Goal: Task Accomplishment & Management: Manage account settings

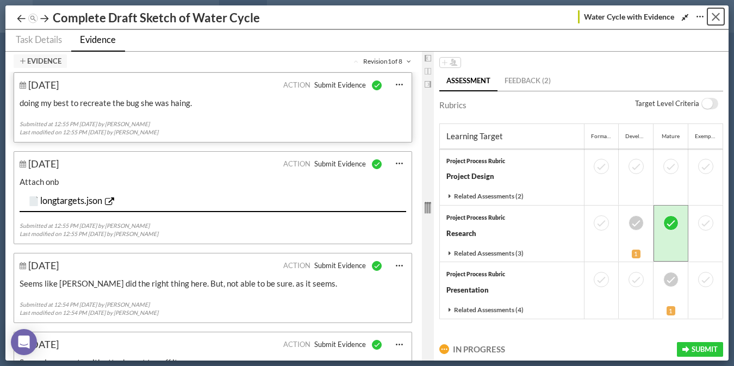
click at [720, 19] on button "Close" at bounding box center [716, 16] width 17 height 17
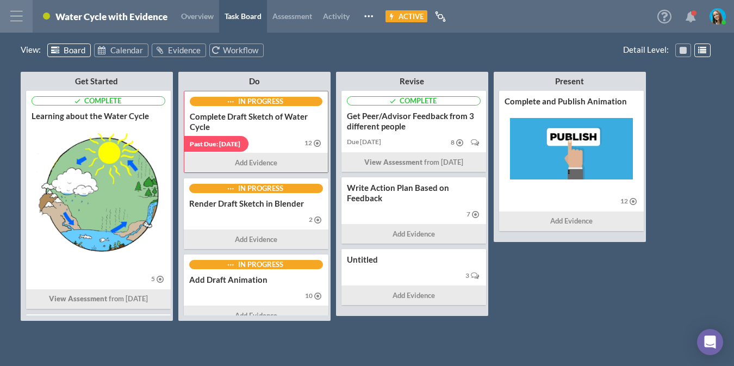
click at [8, 17] on div at bounding box center [16, 16] width 33 height 33
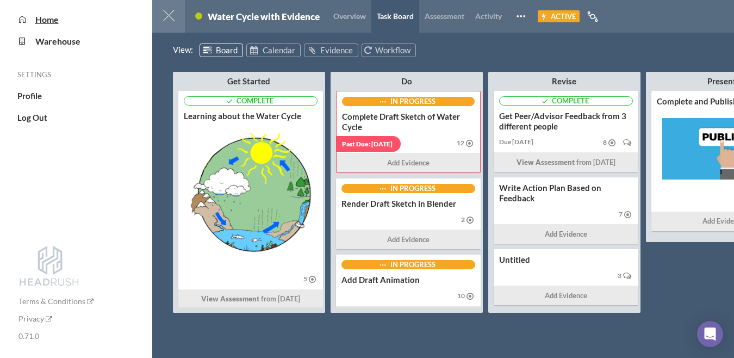
click at [55, 23] on span "Home" at bounding box center [46, 19] width 23 height 10
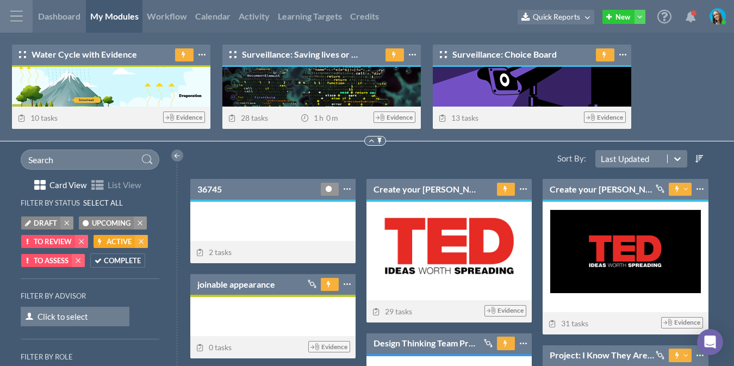
click at [665, 71] on div "Water Cycle with Evidence Unpin from Top Share 10 tasks Evidence Surveillance: …" at bounding box center [367, 87] width 734 height 109
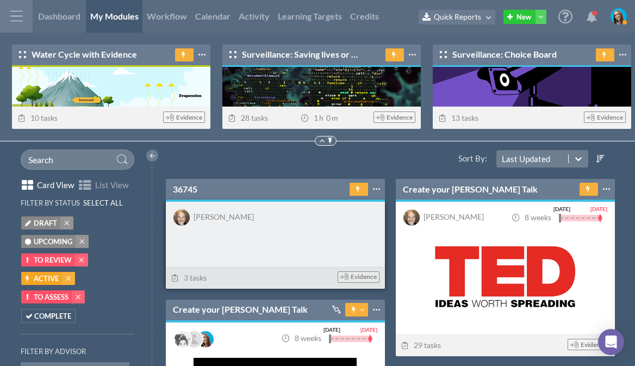
click at [167, 190] on div "36745 Pin to Top Share" at bounding box center [275, 189] width 219 height 21
click at [177, 188] on link "36745" at bounding box center [185, 189] width 24 height 12
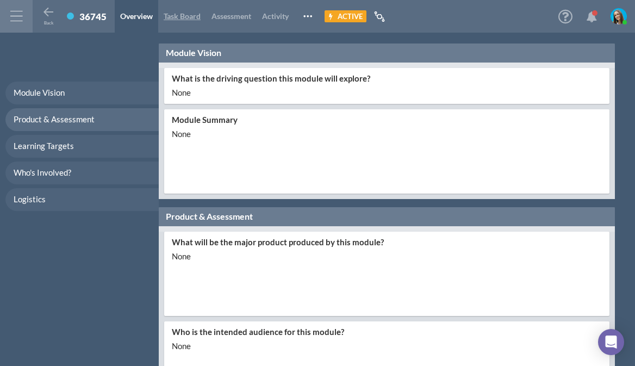
click at [191, 20] on span "Task Board" at bounding box center [182, 15] width 37 height 9
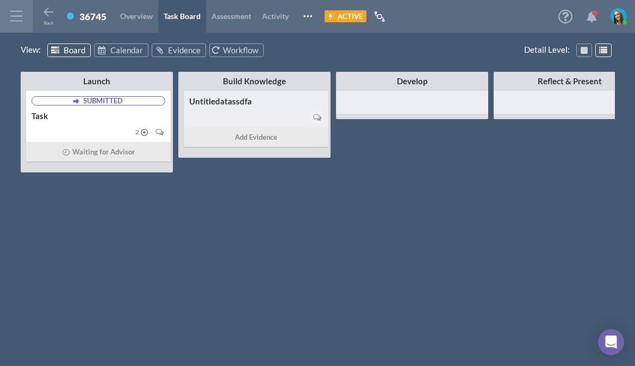
click at [234, 120] on div at bounding box center [256, 117] width 134 height 15
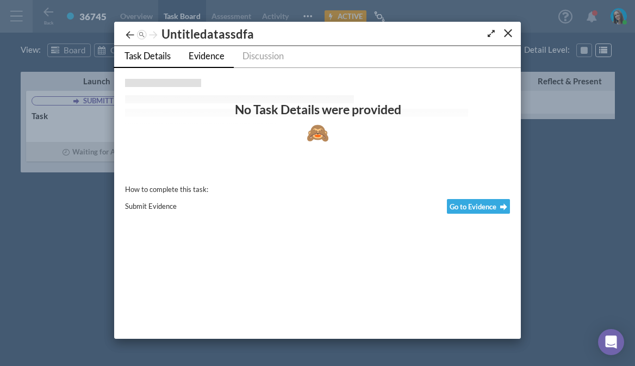
click at [207, 60] on span "Evidence" at bounding box center [207, 56] width 36 height 11
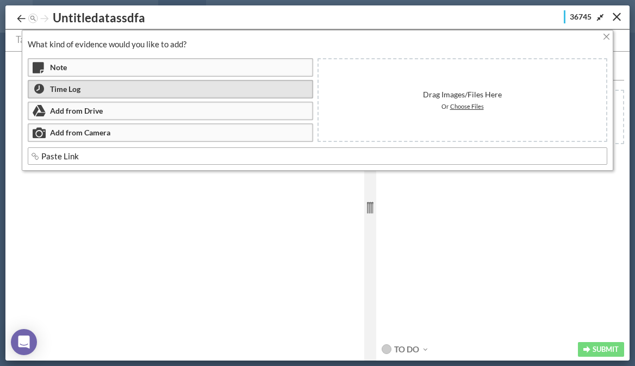
click at [81, 91] on div "Time Log" at bounding box center [171, 89] width 286 height 18
